Goal: Navigation & Orientation: Find specific page/section

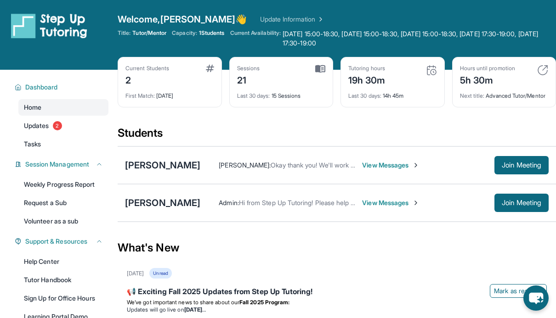
click at [167, 118] on div "Current Students 2 First Match : [DATE] Sessions 21 Last 30 days : 15 Sessions …" at bounding box center [337, 91] width 438 height 69
click at [155, 122] on div "Current Students 2 First Match : [DATE] Sessions 21 Last 30 days : 15 Sessions …" at bounding box center [337, 91] width 438 height 69
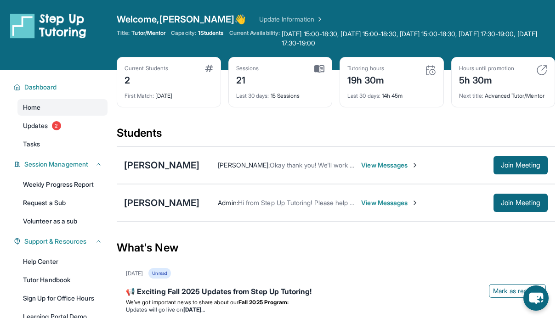
scroll to position [0, 0]
click at [210, 268] on div "What's New" at bounding box center [336, 248] width 438 height 40
click at [209, 254] on div "What's New" at bounding box center [336, 248] width 438 height 40
drag, startPoint x: 206, startPoint y: 241, endPoint x: 208, endPoint y: 252, distance: 11.6
click at [208, 252] on div "What's New" at bounding box center [336, 248] width 438 height 40
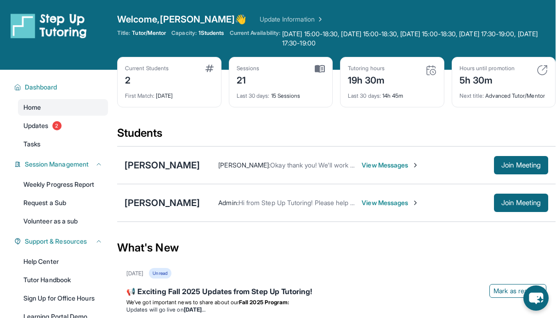
drag, startPoint x: 209, startPoint y: 254, endPoint x: 194, endPoint y: 251, distance: 15.6
click at [194, 251] on div "What's New" at bounding box center [336, 248] width 438 height 40
drag, startPoint x: 194, startPoint y: 251, endPoint x: 204, endPoint y: 254, distance: 10.0
click at [204, 254] on div "What's New" at bounding box center [336, 248] width 438 height 40
drag, startPoint x: 208, startPoint y: 244, endPoint x: 202, endPoint y: 243, distance: 6.5
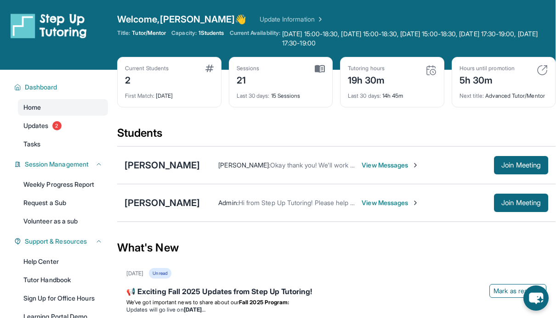
click at [202, 243] on div "What's New" at bounding box center [336, 248] width 438 height 40
click at [205, 245] on div "What's New" at bounding box center [336, 248] width 438 height 40
drag, startPoint x: 205, startPoint y: 245, endPoint x: 208, endPoint y: 240, distance: 5.4
click at [208, 240] on div "What's New" at bounding box center [336, 248] width 438 height 40
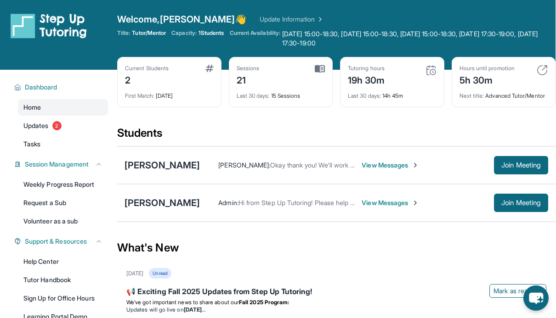
click at [208, 240] on div "What's New" at bounding box center [336, 248] width 438 height 40
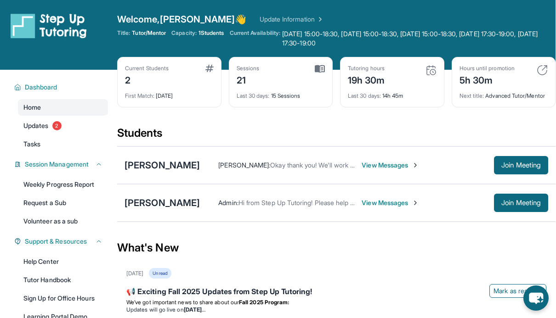
click at [208, 240] on div "What's New" at bounding box center [336, 248] width 438 height 40
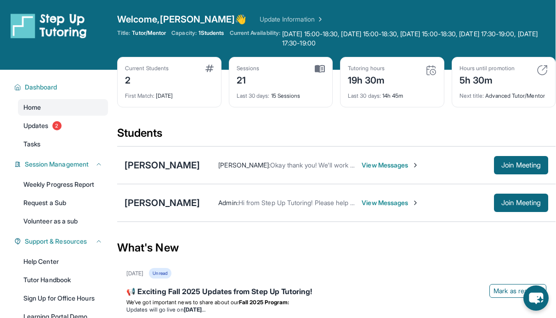
click at [208, 240] on div "What's New" at bounding box center [336, 248] width 438 height 40
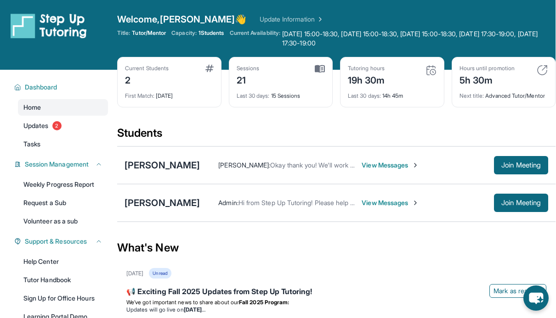
click at [208, 240] on div "What's New" at bounding box center [336, 248] width 438 height 40
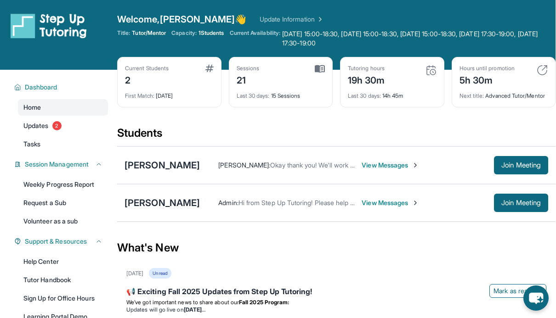
click at [208, 240] on div "What's New" at bounding box center [336, 248] width 438 height 40
click at [501, 206] on span "Join Meeting" at bounding box center [521, 203] width 40 height 6
